Goal: Transaction & Acquisition: Purchase product/service

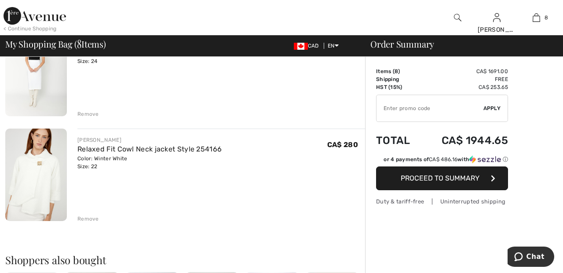
scroll to position [733, 0]
click at [87, 216] on div "Remove" at bounding box center [88, 218] width 22 height 8
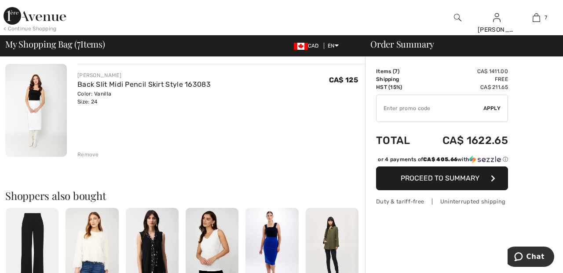
scroll to position [692, 0]
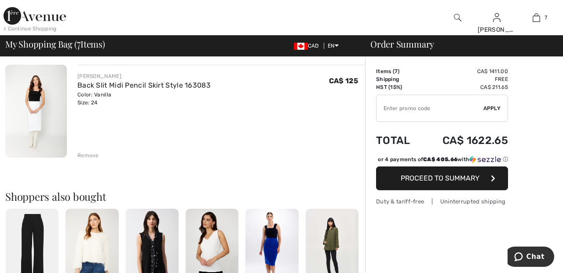
click at [88, 152] on div "Remove" at bounding box center [88, 155] width 22 height 8
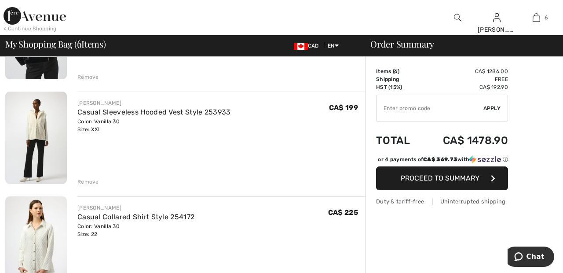
scroll to position [457, 0]
click at [92, 182] on div "Remove" at bounding box center [88, 181] width 22 height 8
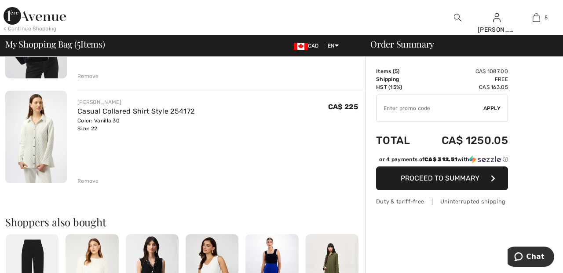
click at [92, 179] on div "Remove" at bounding box center [88, 181] width 22 height 8
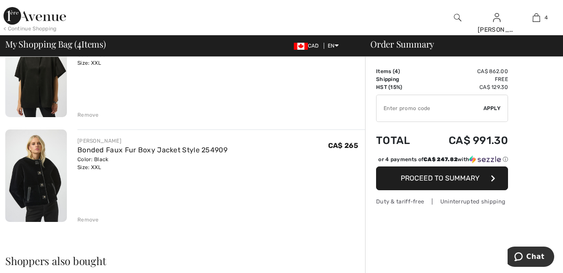
scroll to position [314, 0]
click at [88, 112] on div "Remove" at bounding box center [88, 114] width 22 height 8
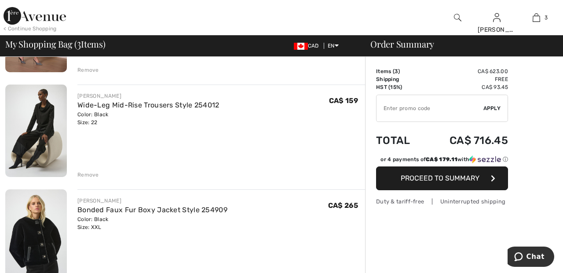
scroll to position [152, 0]
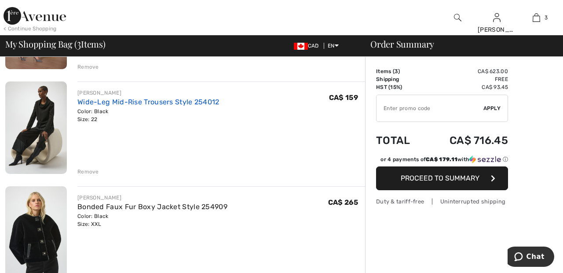
click at [189, 98] on link "Wide-Leg Mid-Rise Trousers Style 254012" at bounding box center [148, 102] width 142 height 8
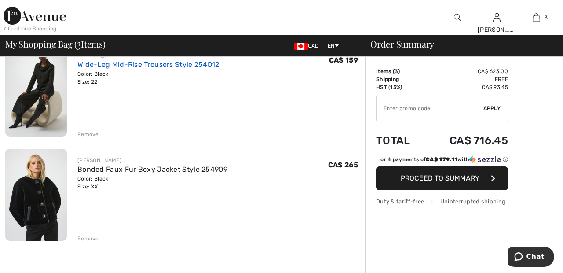
scroll to position [194, 0]
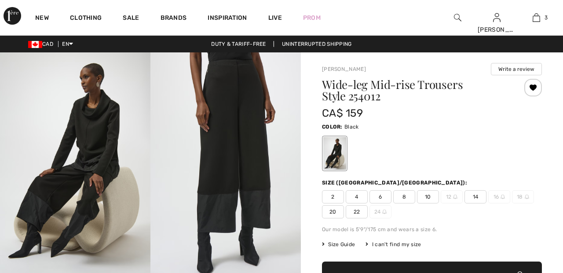
checkbox input "true"
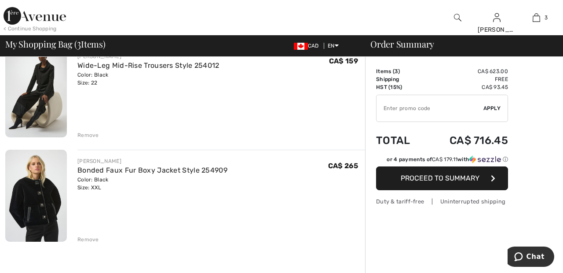
scroll to position [190, 0]
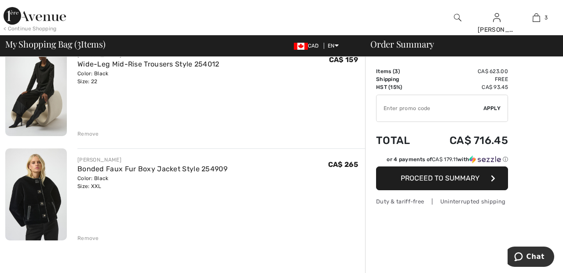
click at [85, 236] on div "Remove" at bounding box center [88, 238] width 22 height 8
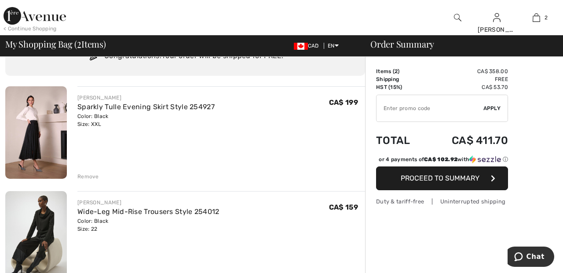
scroll to position [0, 0]
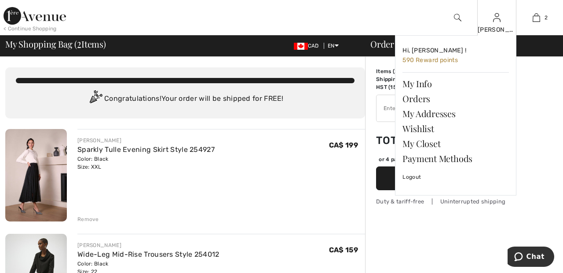
click at [496, 22] on img at bounding box center [496, 17] width 7 height 11
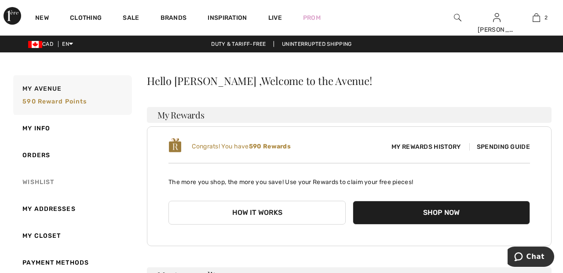
click at [46, 176] on link "Wishlist" at bounding box center [71, 182] width 121 height 27
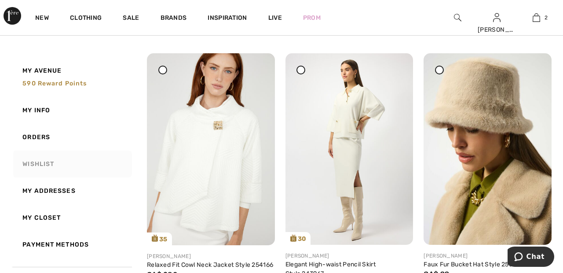
scroll to position [104, 0]
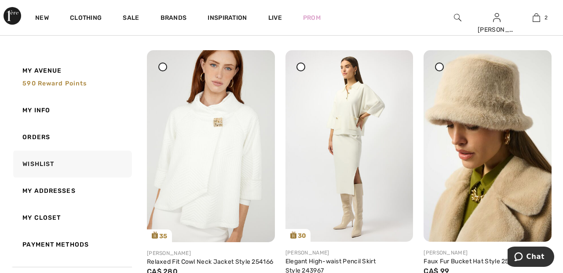
click at [300, 66] on icon at bounding box center [301, 67] width 4 height 4
click at [162, 68] on icon at bounding box center [163, 67] width 4 height 4
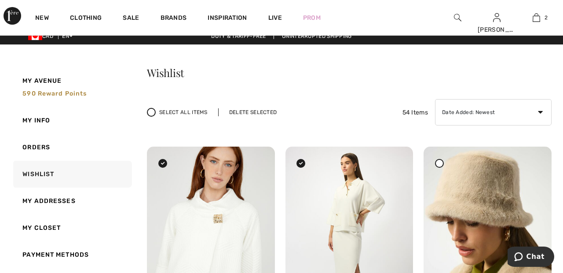
scroll to position [0, 0]
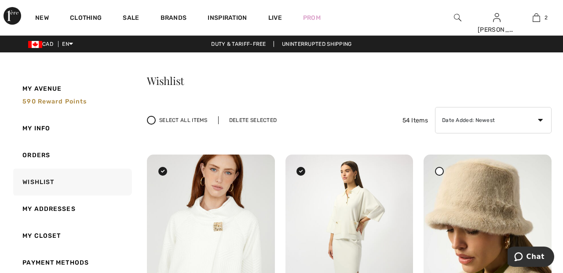
click at [258, 117] on div "Delete Selected" at bounding box center [253, 120] width 70 height 8
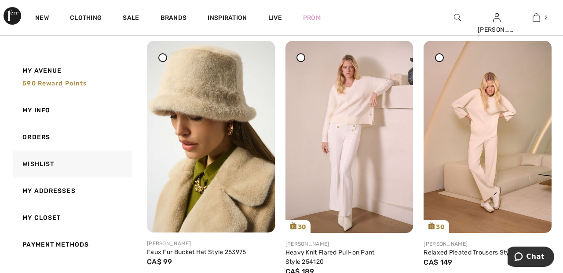
scroll to position [114, 0]
click at [303, 58] on div at bounding box center [301, 57] width 9 height 9
click at [443, 56] on div at bounding box center [439, 57] width 9 height 9
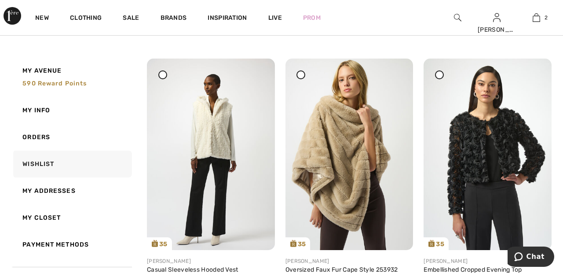
scroll to position [378, 0]
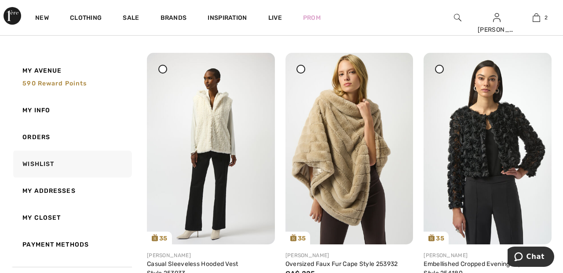
click at [165, 71] on div at bounding box center [162, 69] width 9 height 9
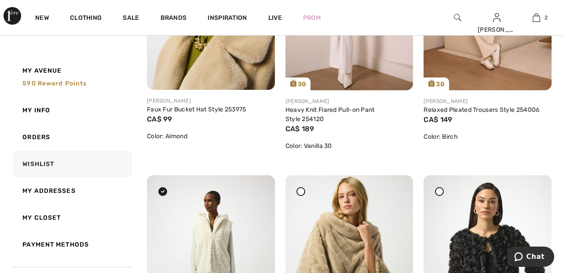
scroll to position [0, 0]
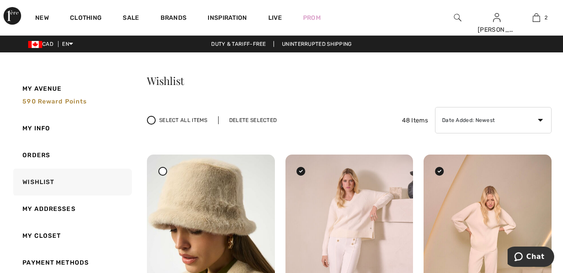
click at [258, 118] on div "Delete Selected" at bounding box center [253, 120] width 70 height 8
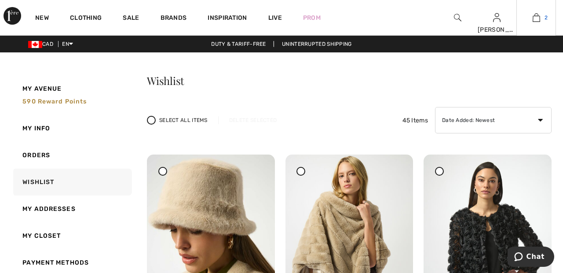
click at [539, 16] on img at bounding box center [536, 17] width 7 height 11
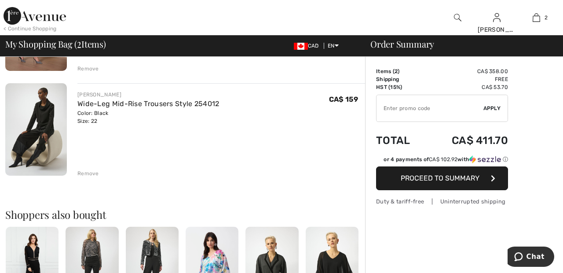
scroll to position [153, 0]
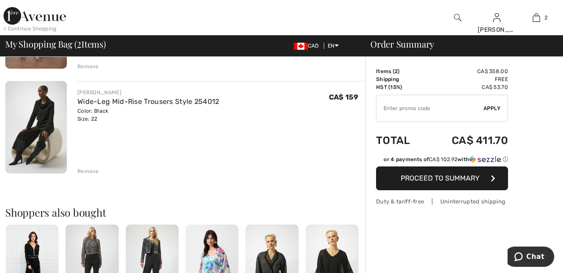
click at [88, 175] on div "JOSEPH RIBKOFF Sparkly Tulle Evening Skirt Style 254927 Color: Black Size: XXL …" at bounding box center [185, 257] width 360 height 563
click at [84, 172] on div "Remove" at bounding box center [88, 171] width 22 height 8
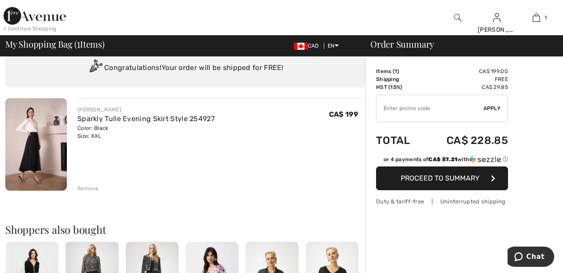
scroll to position [0, 0]
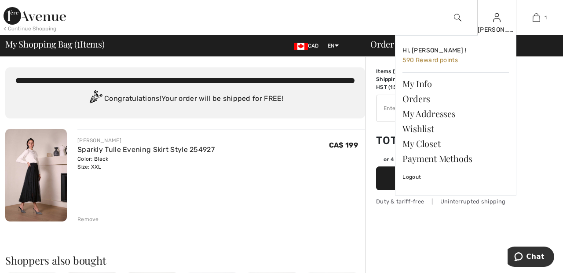
click at [499, 20] on img at bounding box center [496, 17] width 7 height 11
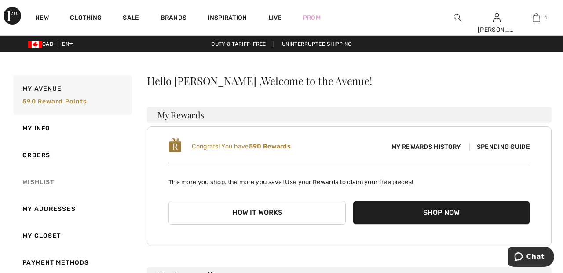
click at [45, 181] on link "Wishlist" at bounding box center [71, 182] width 121 height 27
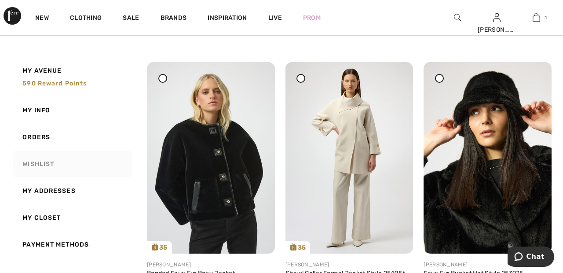
scroll to position [1191, 0]
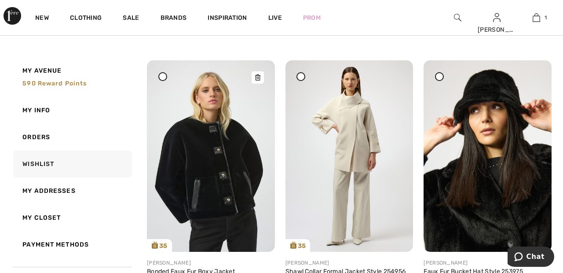
click at [225, 166] on img at bounding box center [211, 155] width 128 height 191
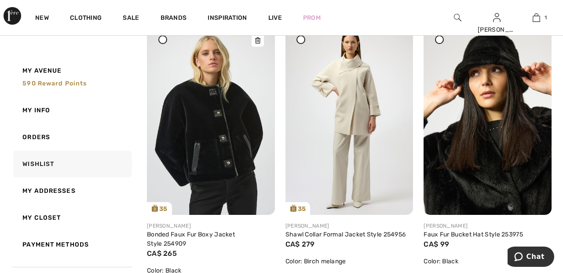
scroll to position [1233, 0]
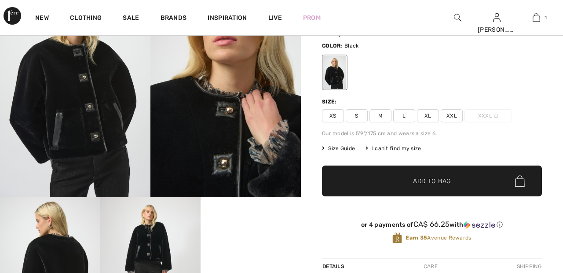
click at [456, 116] on span "XXL" at bounding box center [452, 115] width 22 height 13
click at [441, 183] on span "Add to Bag" at bounding box center [432, 180] width 38 height 9
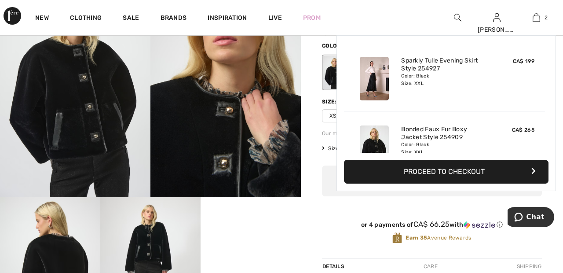
scroll to position [27, 0]
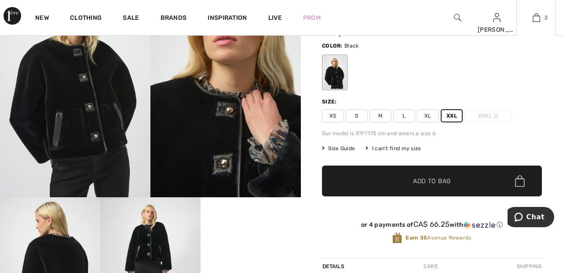
click at [543, 21] on link "2" at bounding box center [536, 17] width 39 height 11
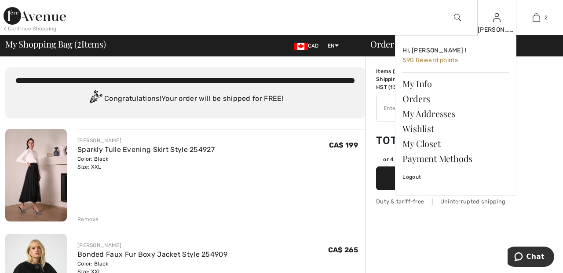
click at [498, 23] on img at bounding box center [496, 17] width 7 height 11
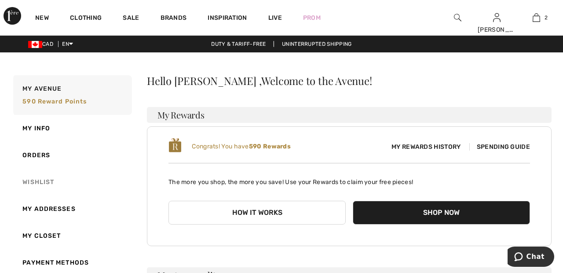
click at [44, 178] on link "Wishlist" at bounding box center [71, 182] width 121 height 27
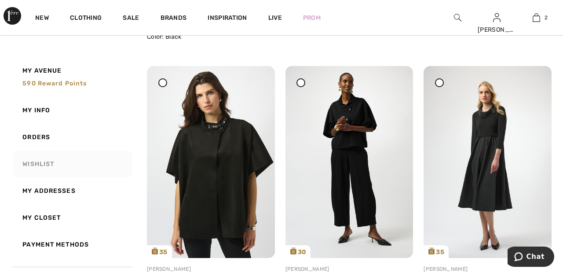
scroll to position [1461, 0]
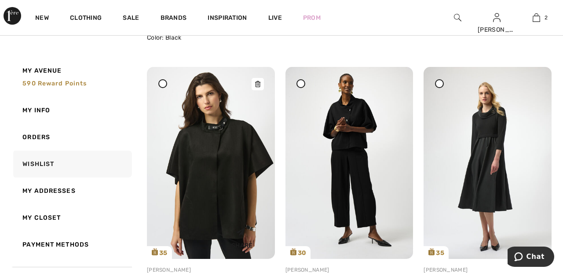
click at [236, 158] on img at bounding box center [211, 162] width 128 height 191
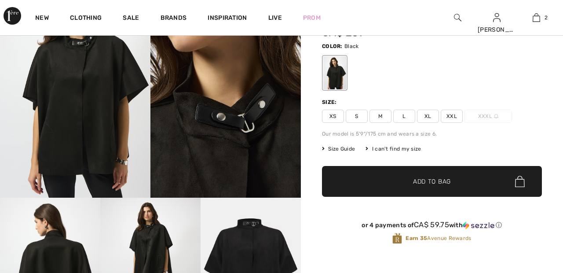
click at [455, 117] on span "XXL" at bounding box center [452, 116] width 22 height 13
click at [449, 182] on span "Add to Bag" at bounding box center [432, 181] width 38 height 9
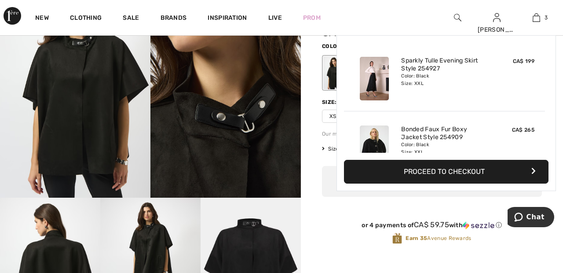
scroll to position [96, 0]
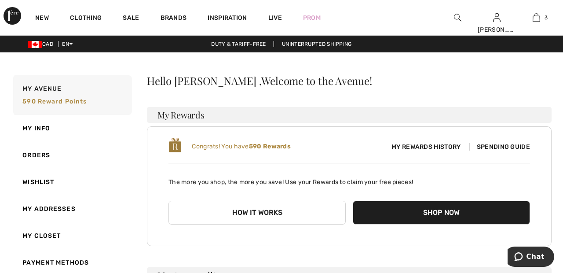
click at [43, 176] on link "Wishlist" at bounding box center [71, 182] width 121 height 27
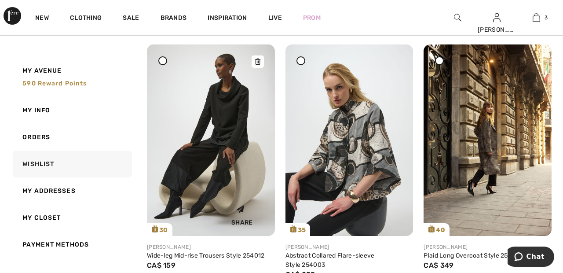
click at [209, 161] on img at bounding box center [211, 139] width 128 height 191
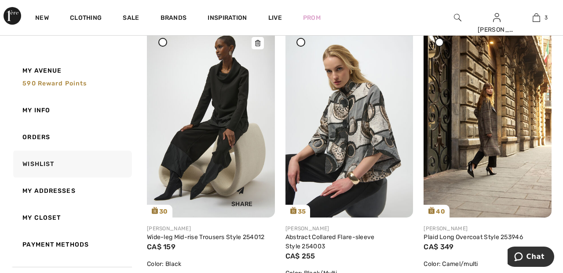
scroll to position [973, 0]
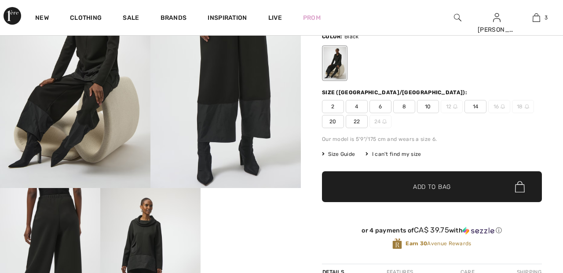
click at [359, 120] on span "22" at bounding box center [357, 121] width 22 height 13
click at [397, 186] on span "✔ Added to Bag" at bounding box center [419, 186] width 54 height 9
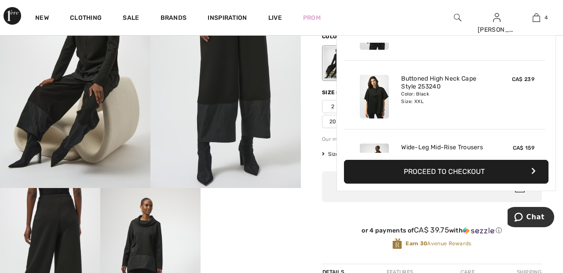
scroll to position [165, 0]
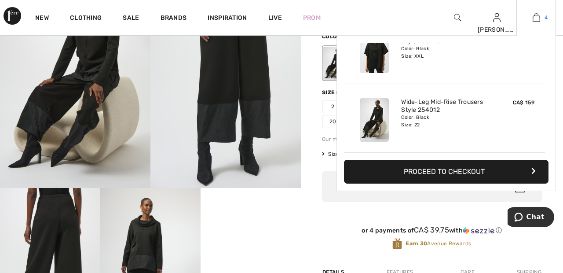
click at [537, 21] on img at bounding box center [536, 17] width 7 height 11
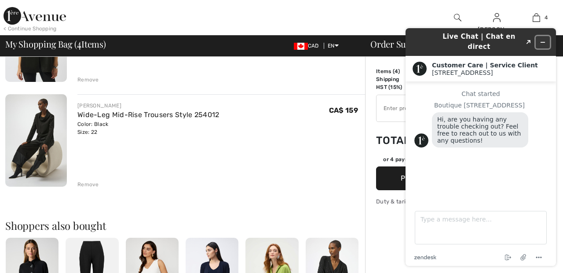
click at [543, 39] on icon "Minimize widget" at bounding box center [543, 42] width 6 height 6
